Goal: Check status

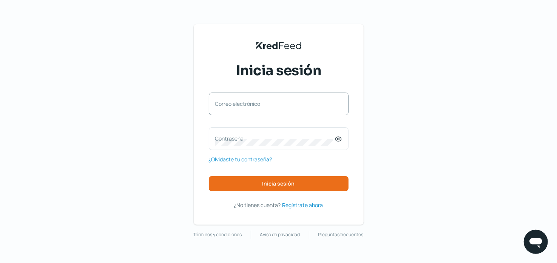
click at [279, 103] on label "Correo electrónico" at bounding box center [274, 103] width 119 height 7
click at [279, 104] on input "Correo electrónico" at bounding box center [278, 107] width 127 height 7
type input "[PERSON_NAME][EMAIL_ADDRESS][DOMAIN_NAME]"
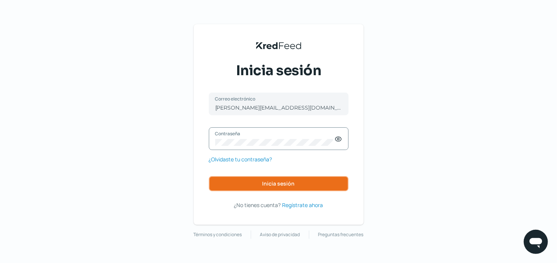
click at [277, 183] on span "Inicia sesión" at bounding box center [278, 183] width 32 height 5
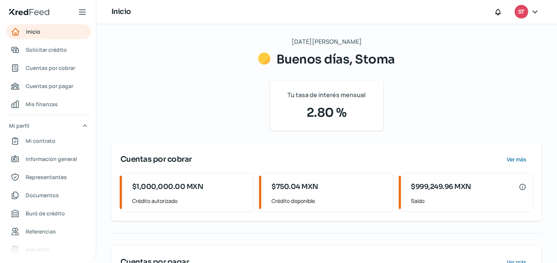
click at [357, 188] on div "$750.04 MXN" at bounding box center [328, 186] width 115 height 15
click at [520, 160] on span "Ver más" at bounding box center [516, 159] width 20 height 5
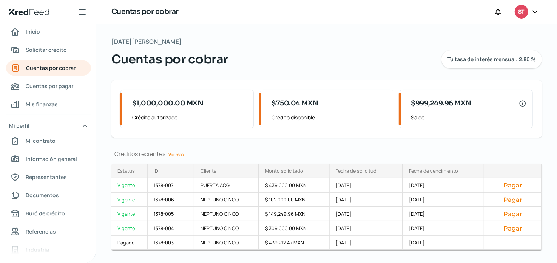
click at [287, 148] on div "[DATE][PERSON_NAME] Cuentas por cobrar Tu tasa de interés mensual: 2.80 % $1,00…" at bounding box center [326, 152] width 461 height 256
